Goal: Task Accomplishment & Management: Manage account settings

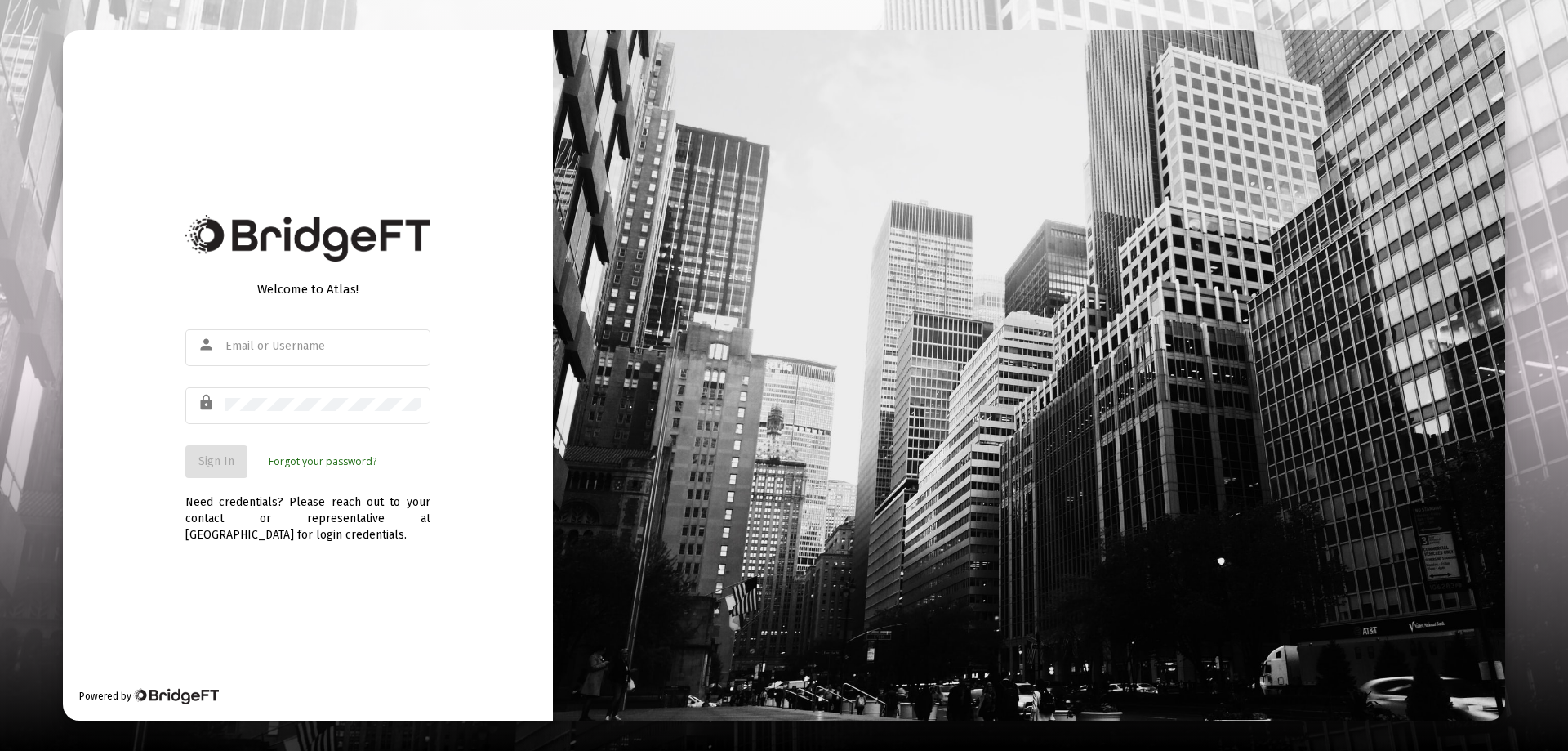
type input "[EMAIL_ADDRESS][DOMAIN_NAME]"
click at [226, 464] on span "Sign In" at bounding box center [216, 461] width 36 height 14
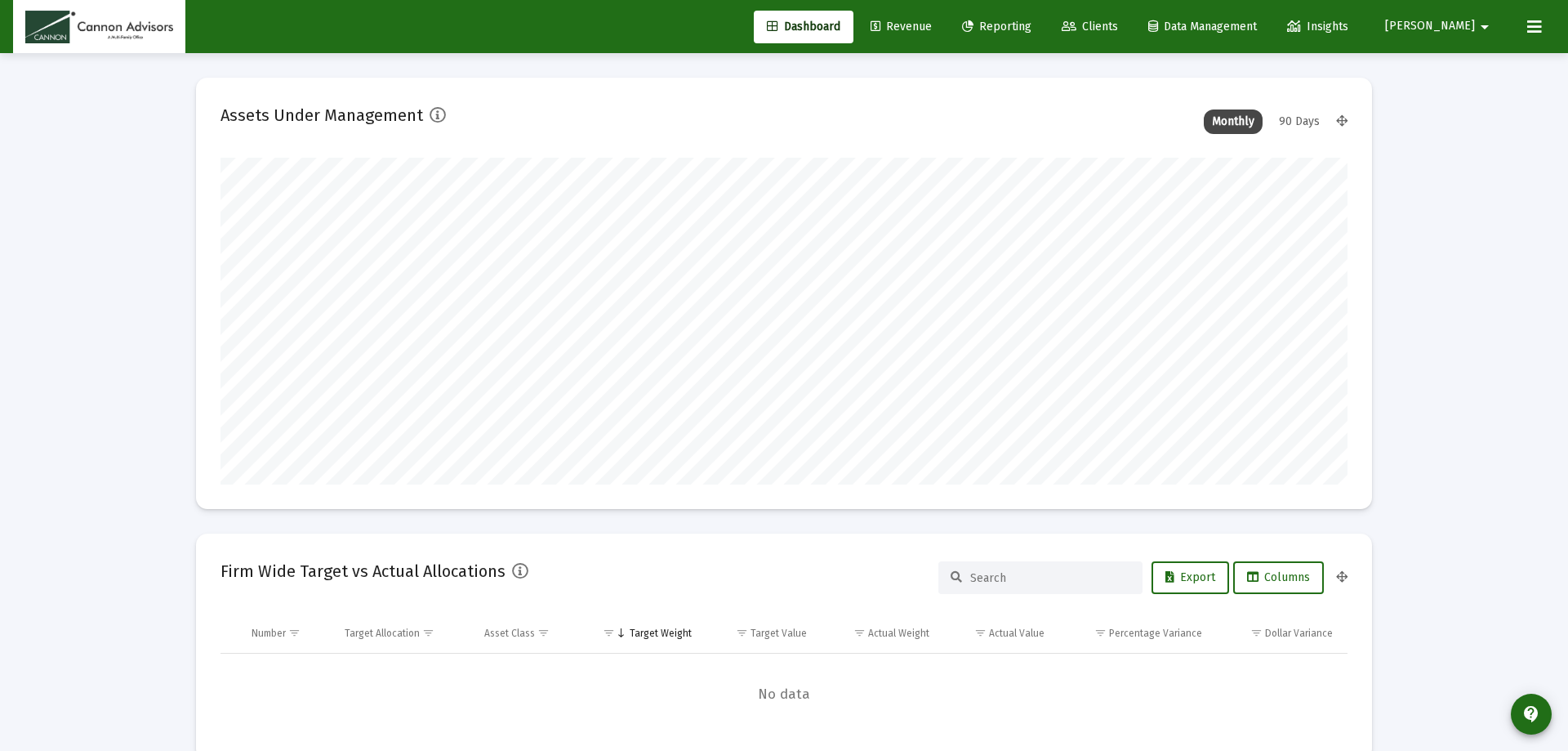
type input "[DATE]"
click at [919, 32] on span "Revenue" at bounding box center [889, 27] width 61 height 14
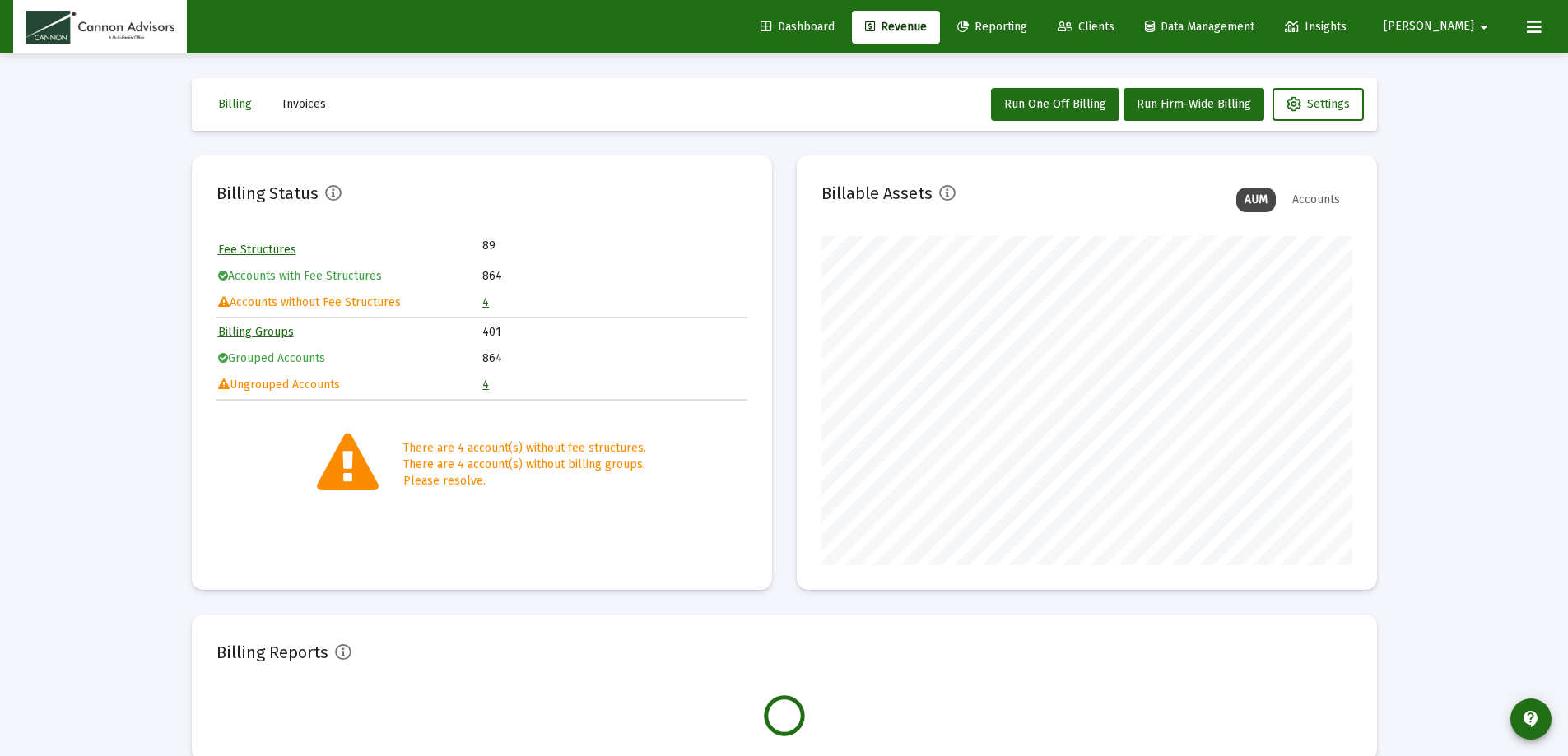
scroll to position [329, 531]
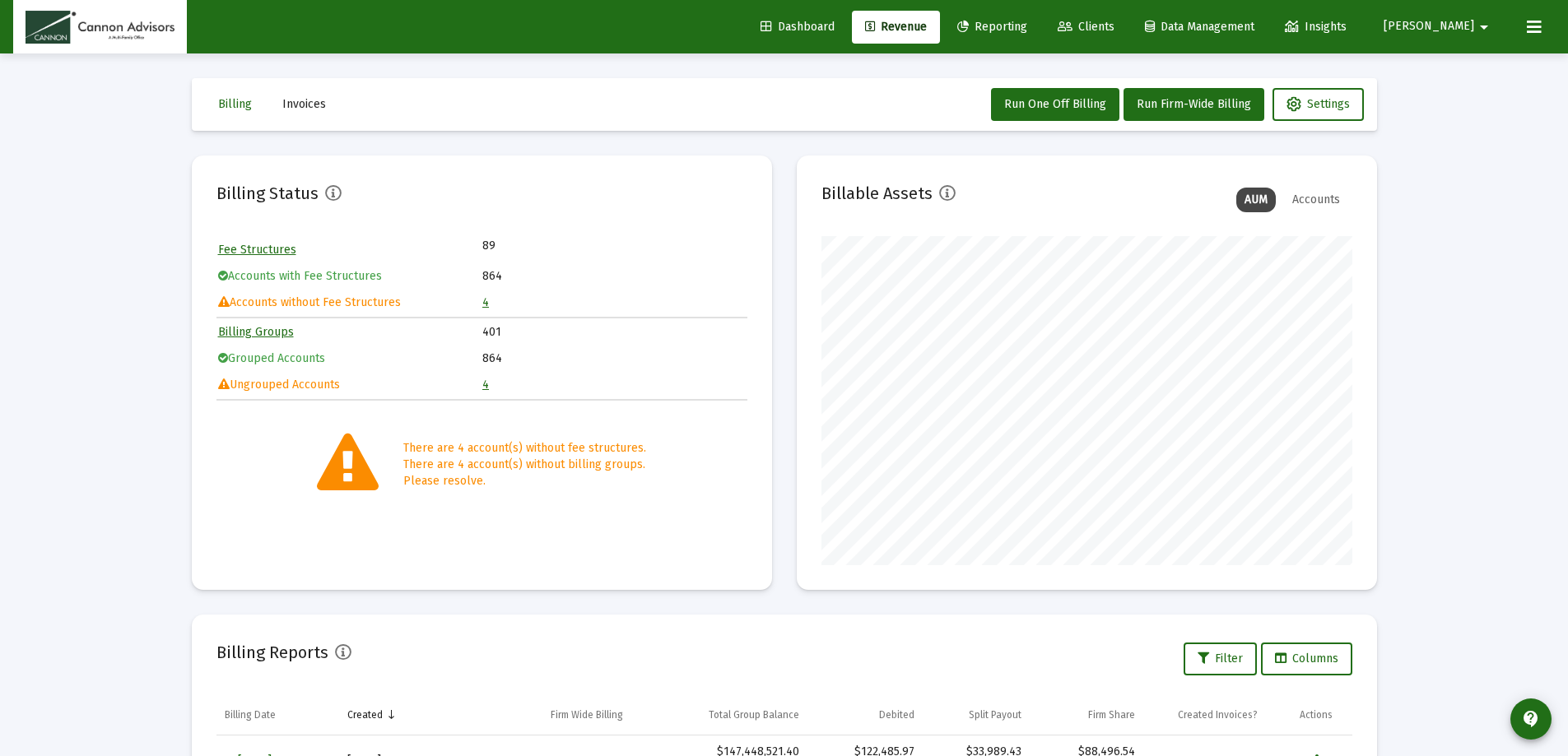
click at [486, 303] on link "4" at bounding box center [486, 302] width 7 height 14
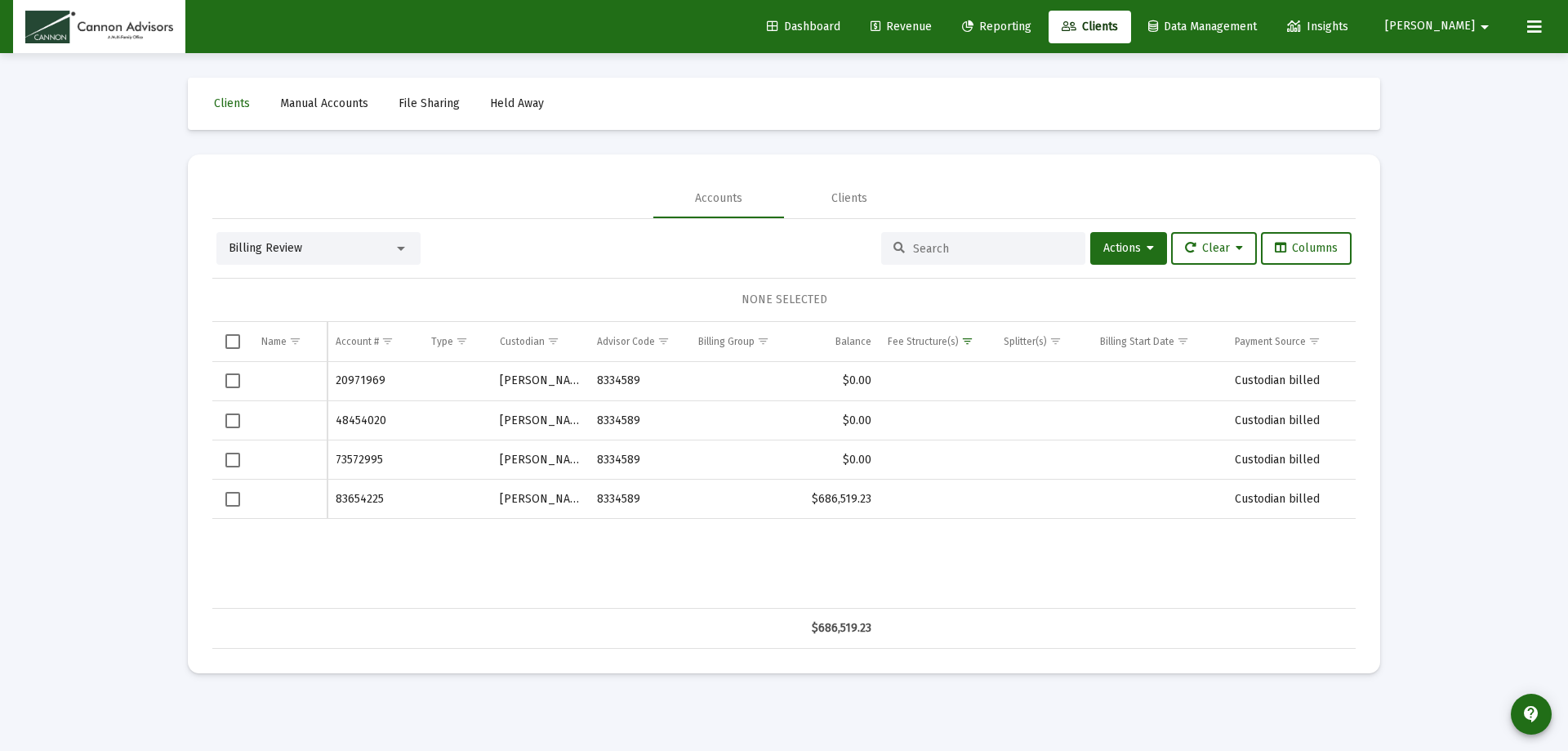
click at [931, 27] on span "Revenue" at bounding box center [901, 27] width 61 height 14
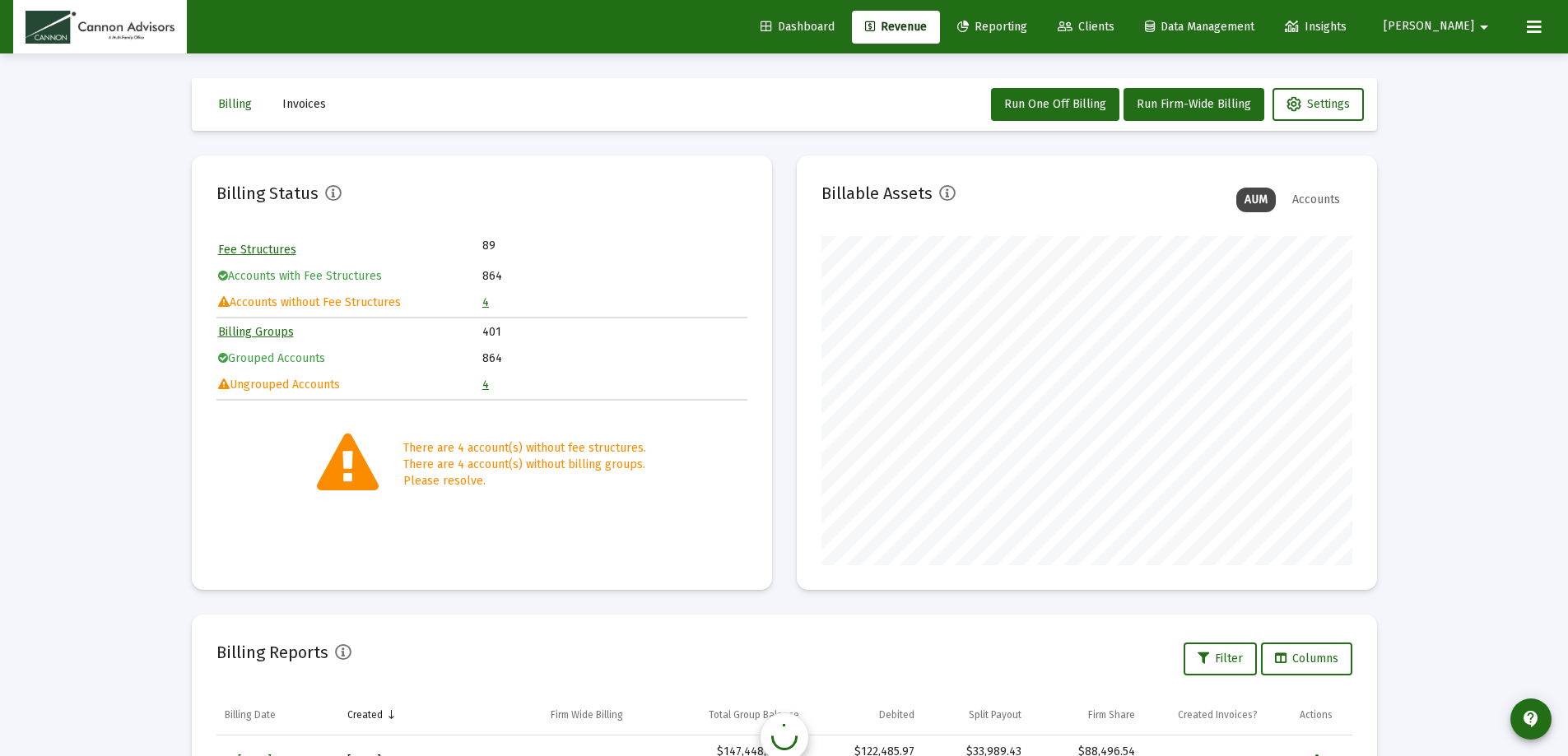
scroll to position [329, 531]
click at [1040, 35] on link "Reporting" at bounding box center [992, 27] width 96 height 33
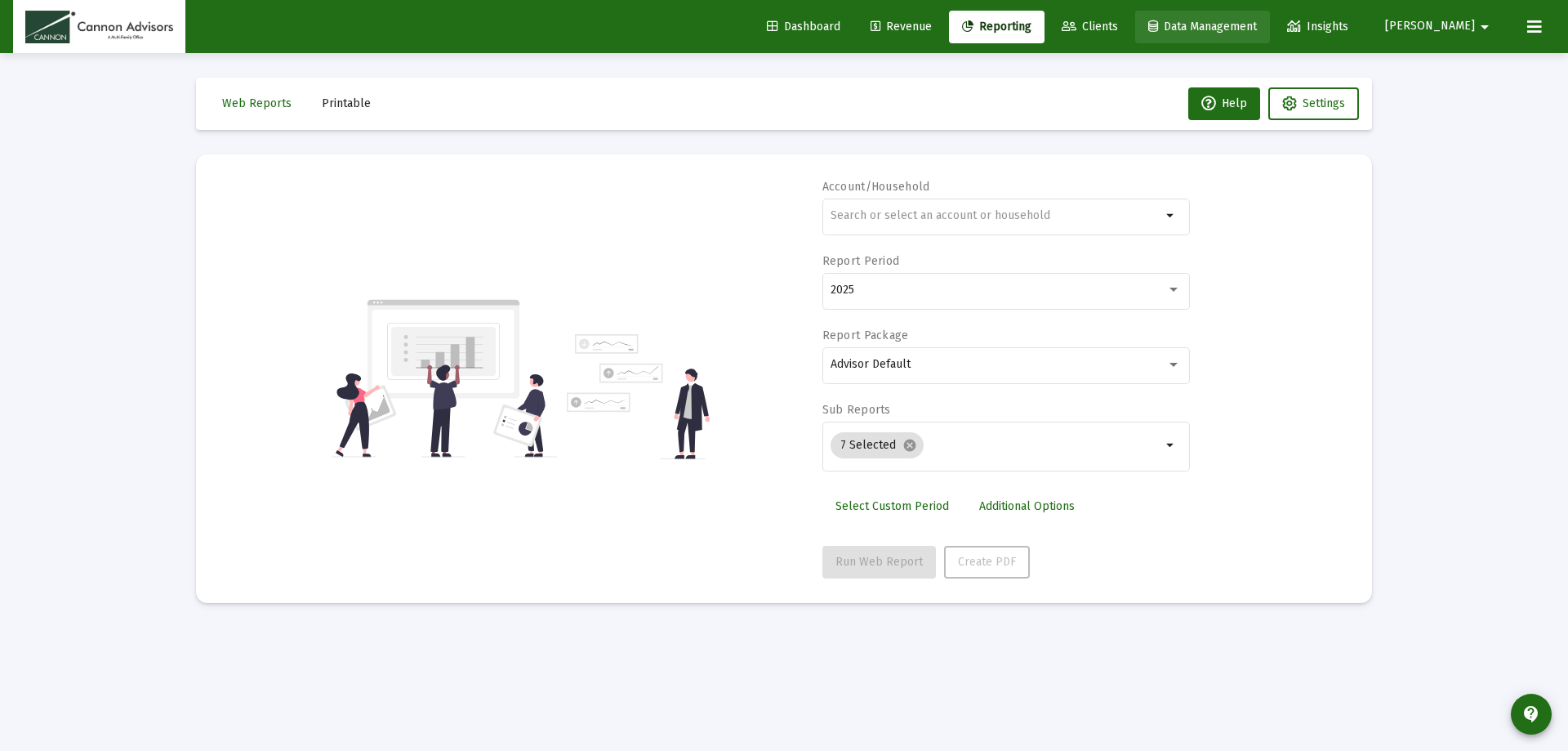
click at [1243, 28] on span "Data Management" at bounding box center [1202, 27] width 109 height 14
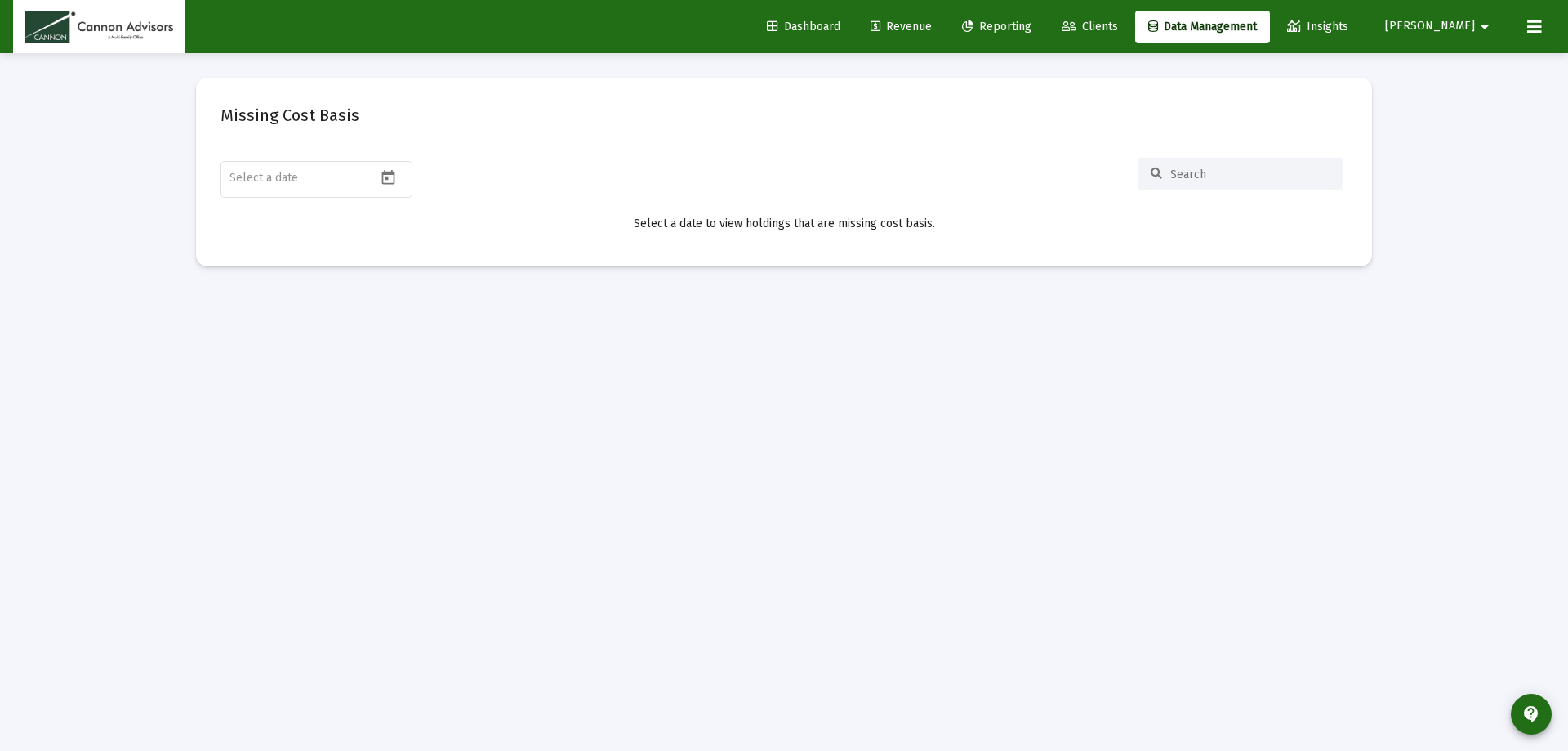
click at [1118, 25] on span "Clients" at bounding box center [1090, 27] width 57 height 14
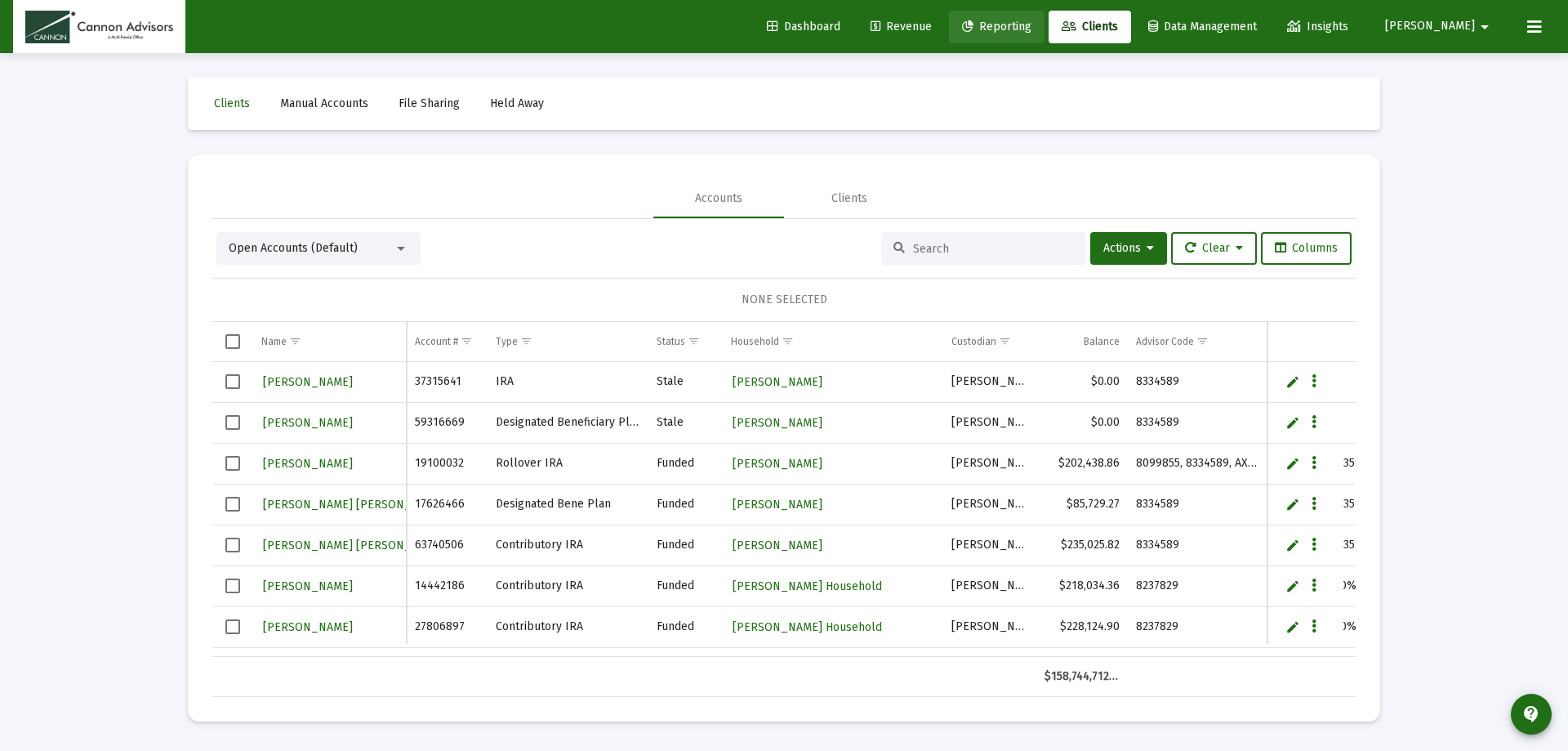
click at [1031, 27] on span "Reporting" at bounding box center [997, 27] width 70 height 14
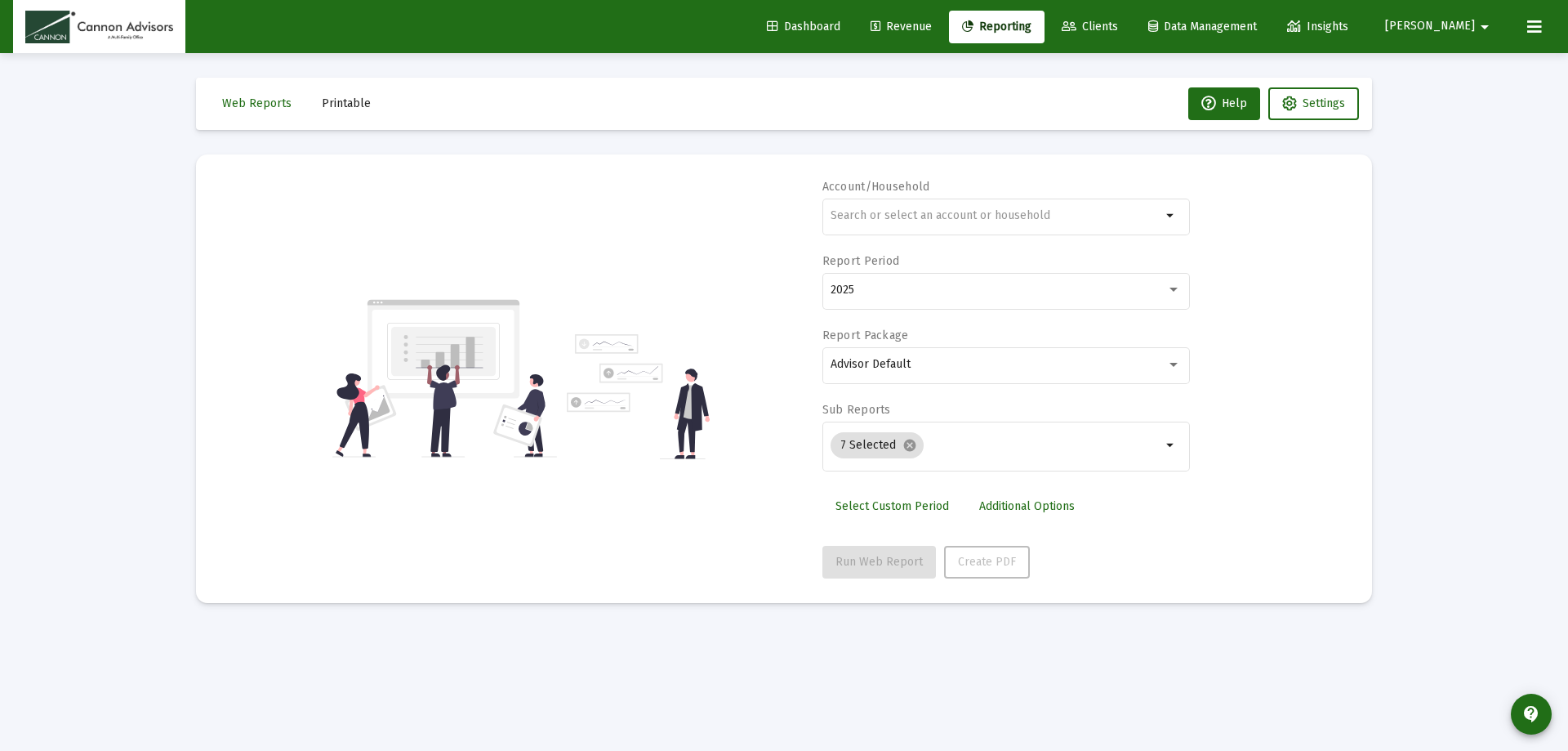
click at [931, 24] on span "Revenue" at bounding box center [901, 27] width 61 height 14
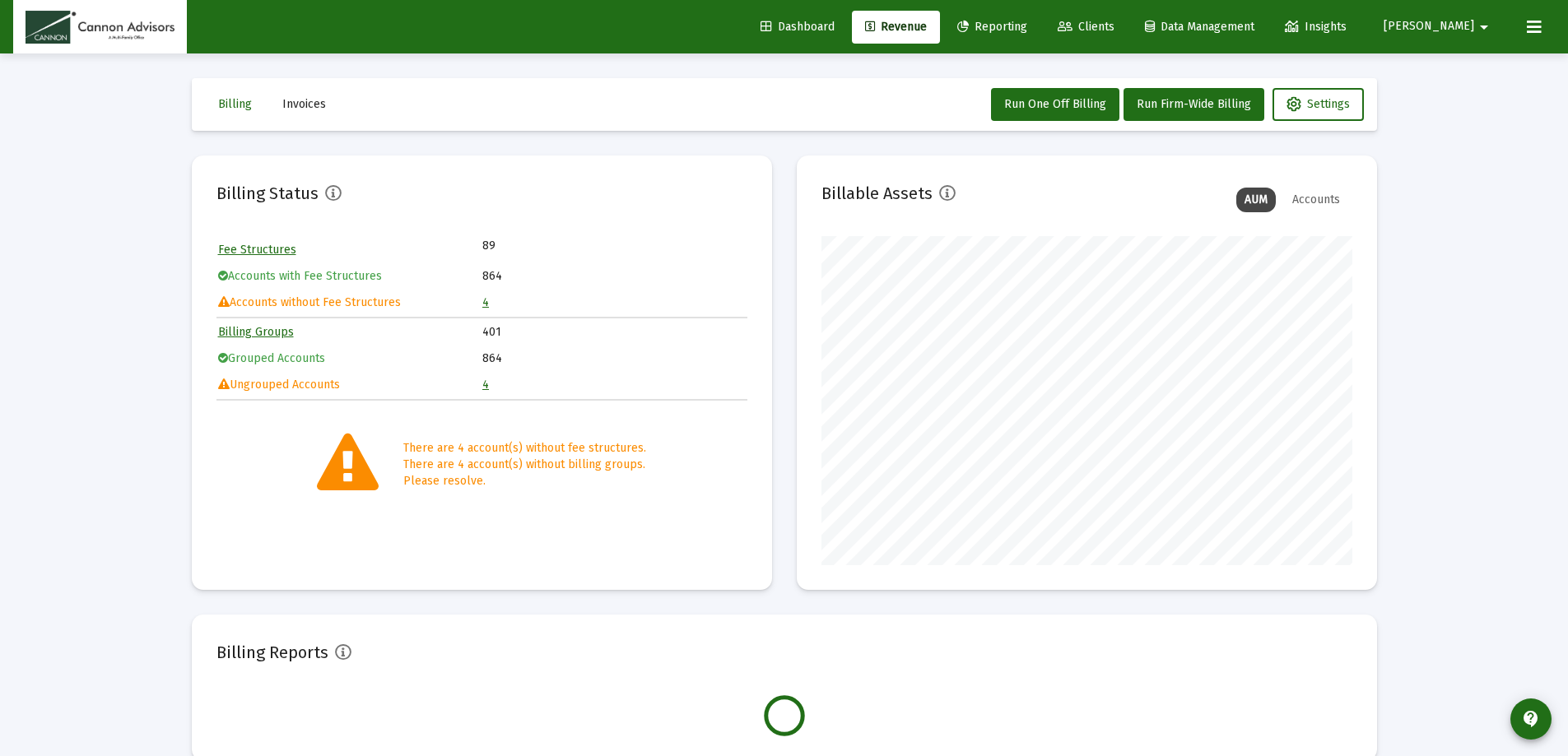
scroll to position [329, 531]
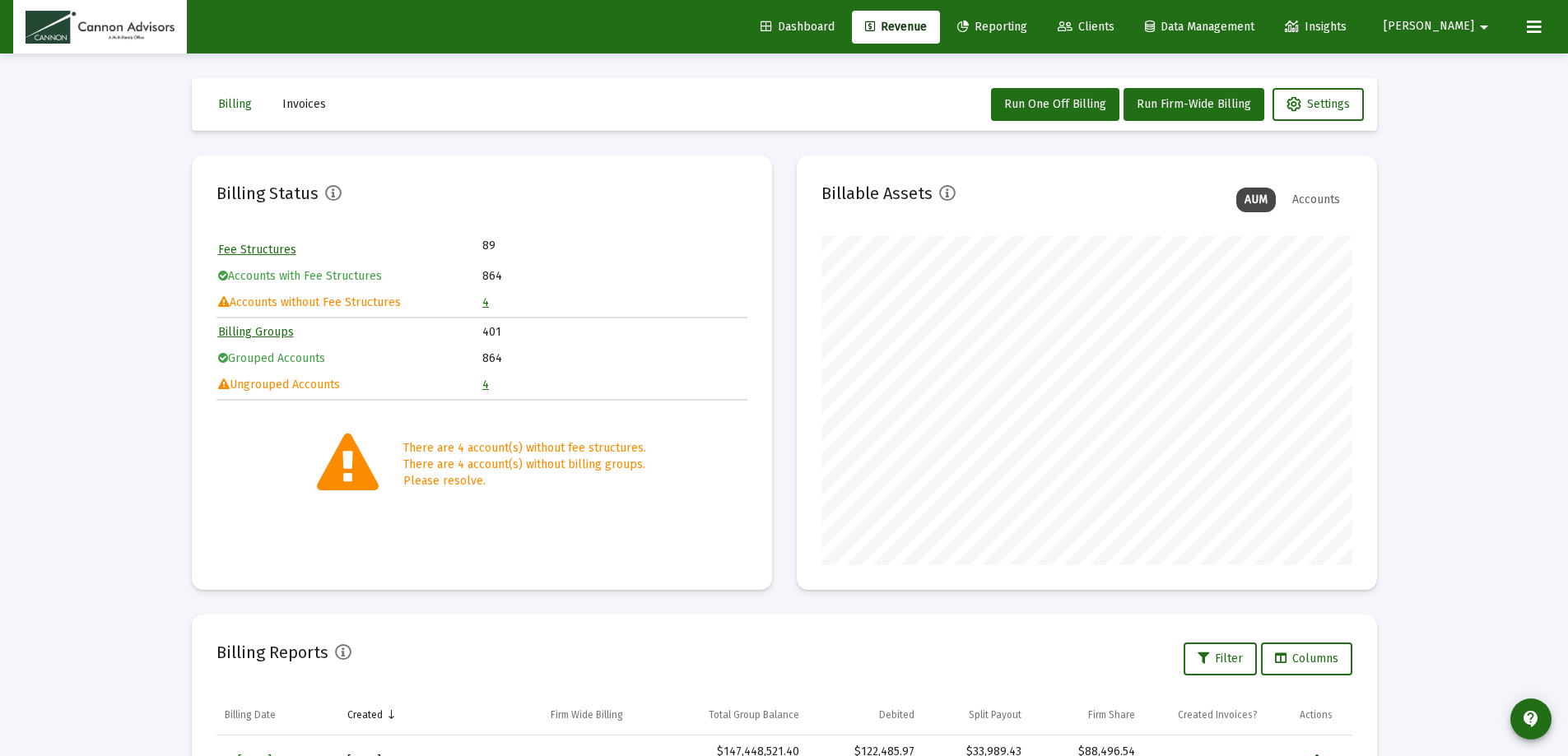
click at [1461, 22] on span "[PERSON_NAME]" at bounding box center [1428, 27] width 90 height 14
click at [1460, 65] on span "Settings" at bounding box center [1473, 69] width 48 height 39
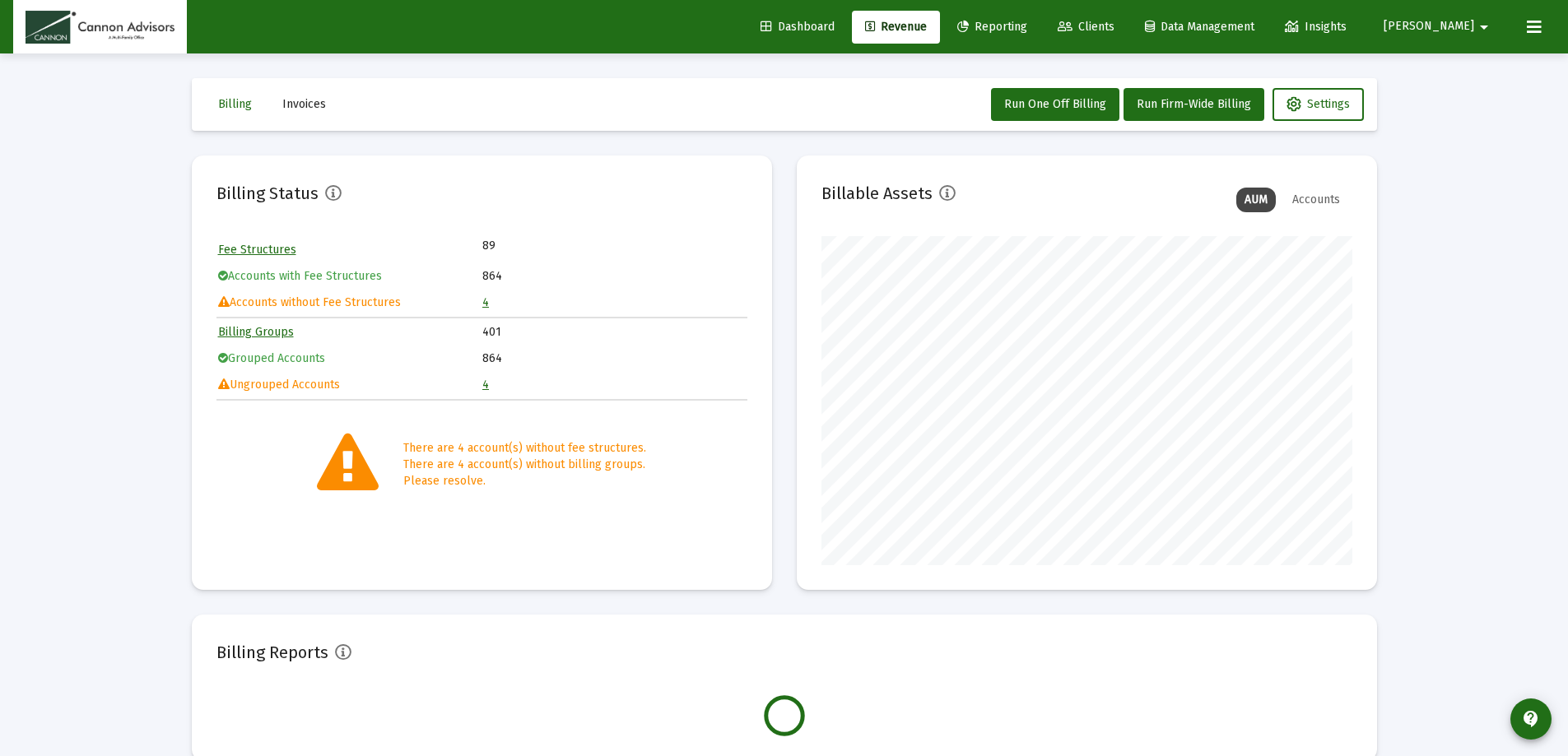
scroll to position [329, 531]
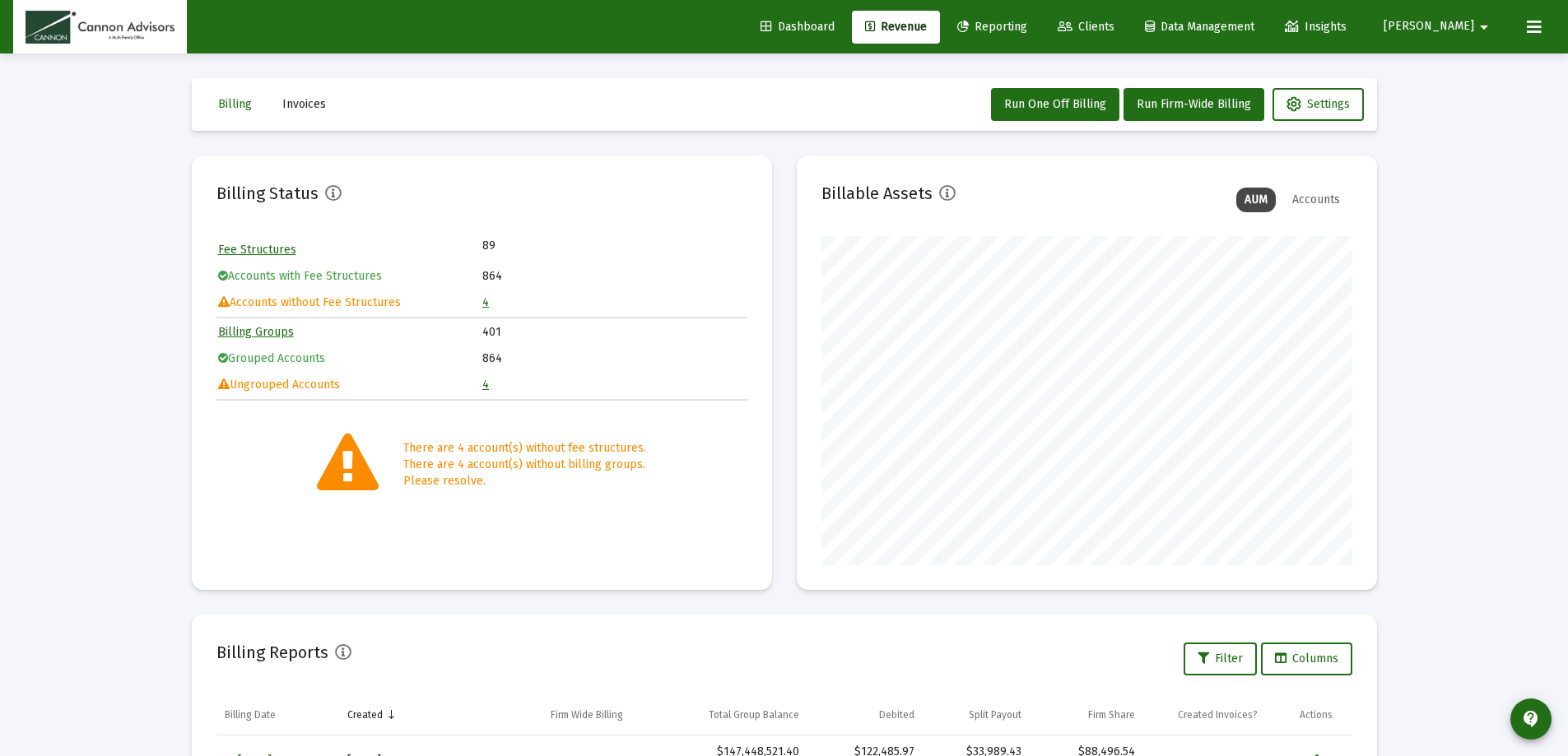
click at [1458, 20] on span "[PERSON_NAME]" at bounding box center [1428, 27] width 90 height 14
click at [1450, 68] on span "Settings" at bounding box center [1473, 69] width 48 height 39
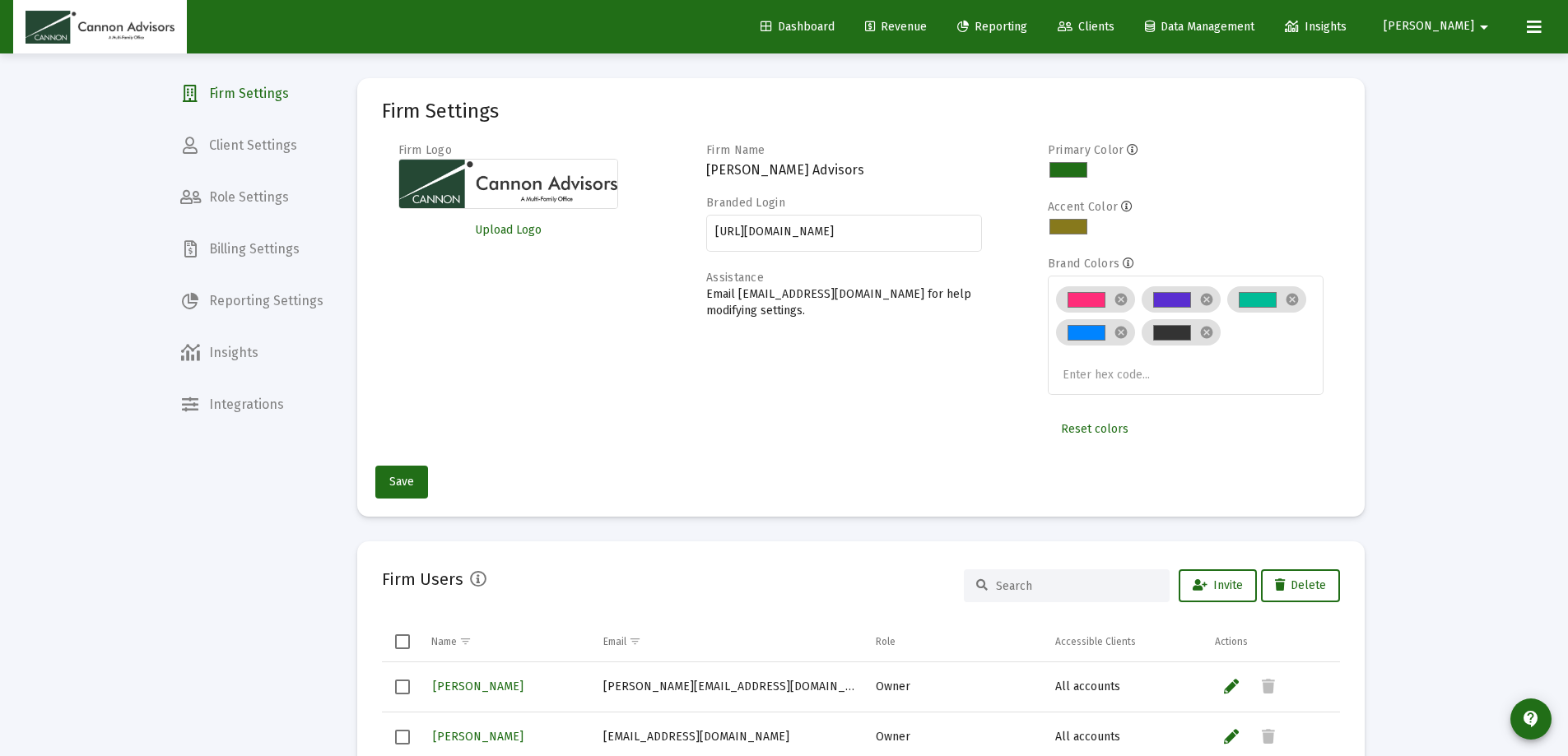
click at [265, 245] on span "Billing Settings" at bounding box center [252, 249] width 169 height 39
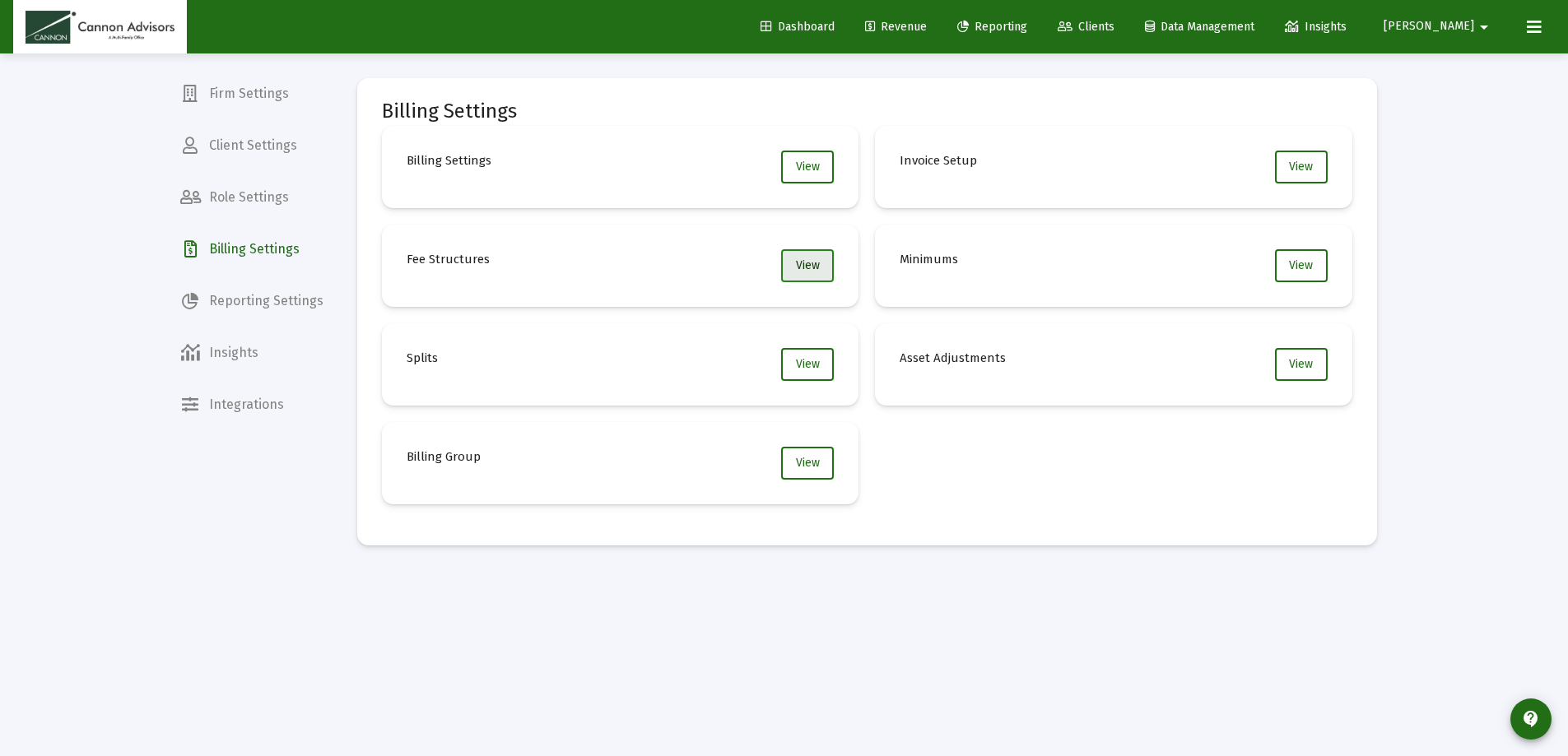
click at [811, 264] on span "View" at bounding box center [807, 265] width 24 height 14
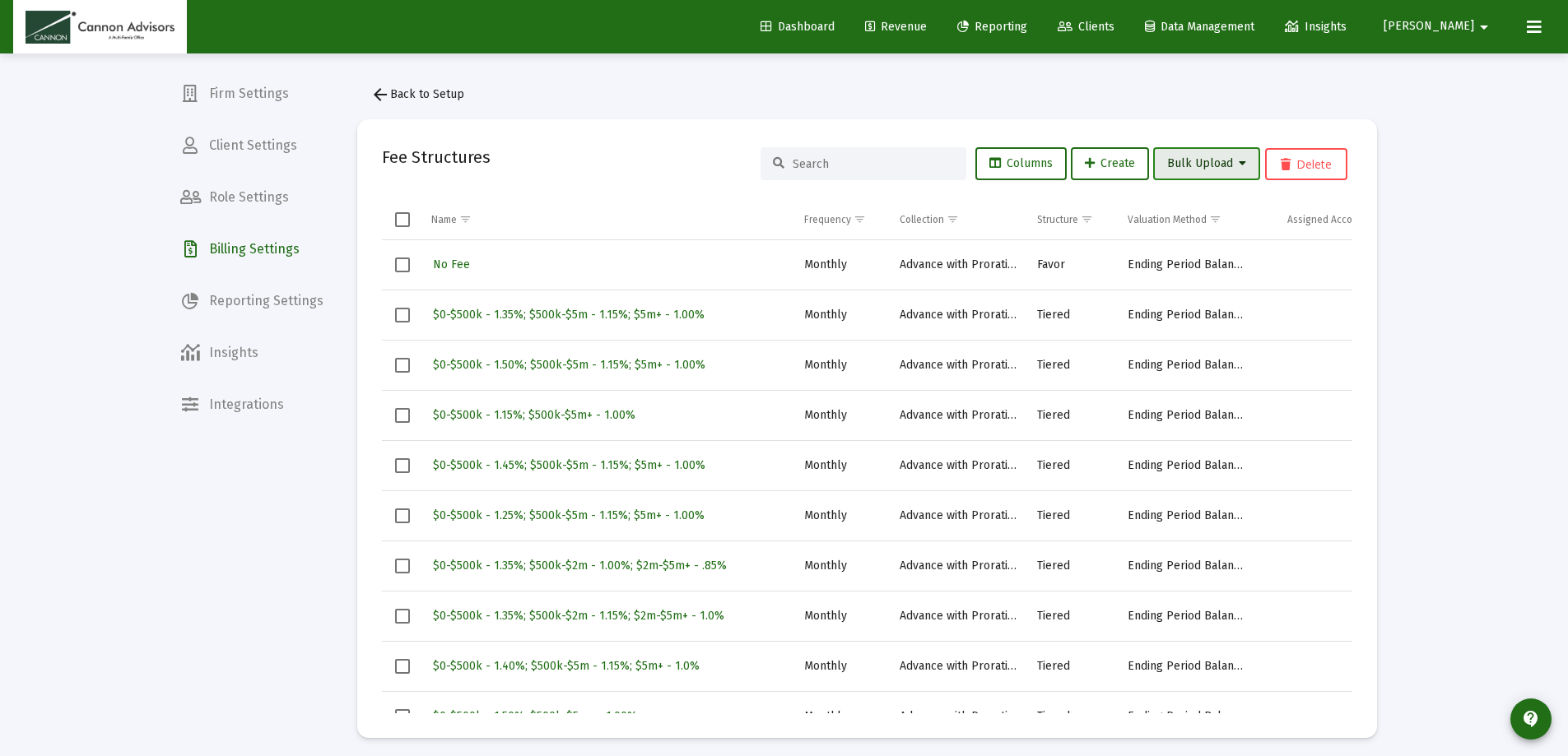
click at [1231, 168] on span "Bulk Upload" at bounding box center [1206, 163] width 79 height 14
click at [1227, 206] on button "Fee Structure Upload" at bounding box center [1227, 206] width 151 height 39
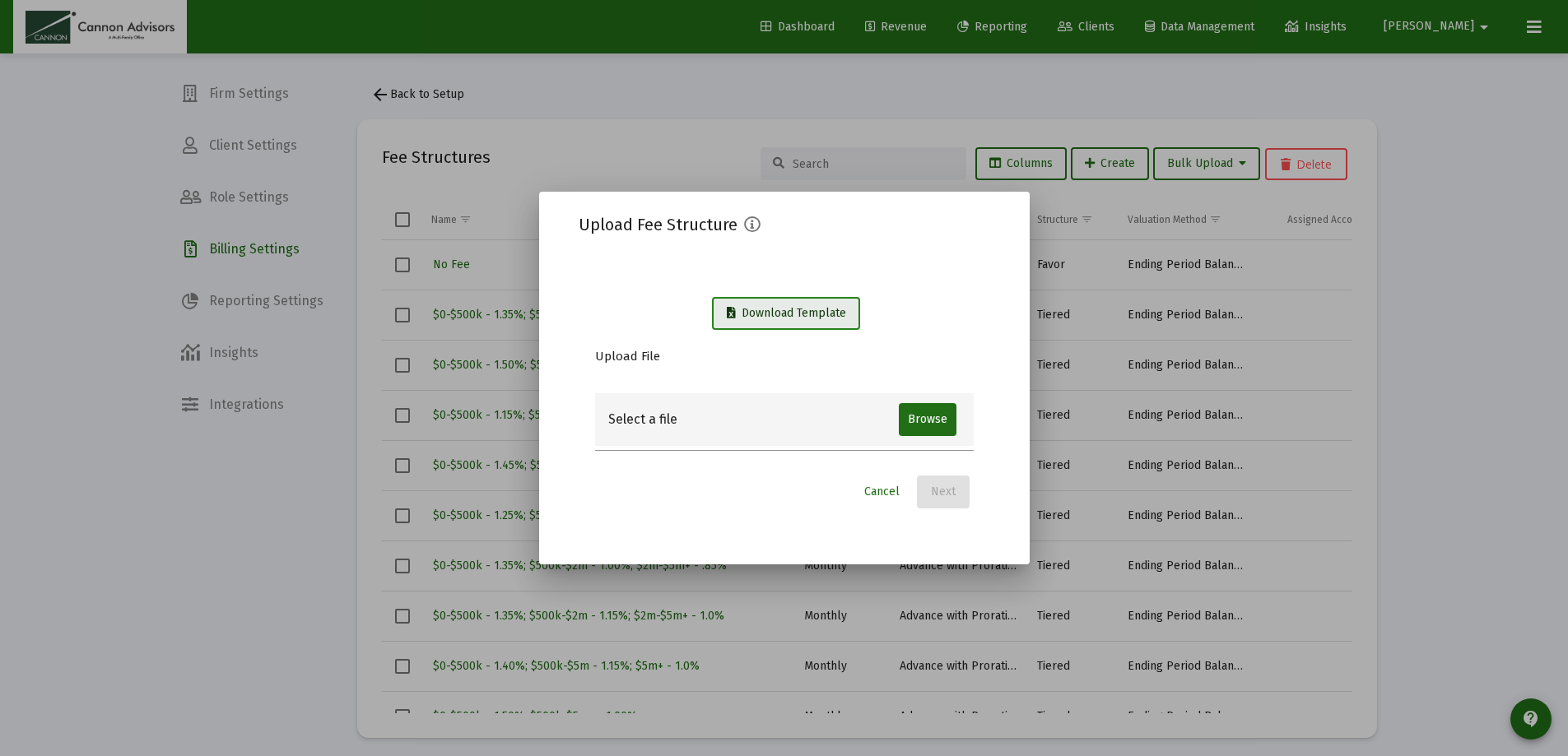
click at [806, 312] on span "Download Template" at bounding box center [786, 313] width 119 height 14
click at [881, 493] on span "Cancel" at bounding box center [882, 491] width 35 height 14
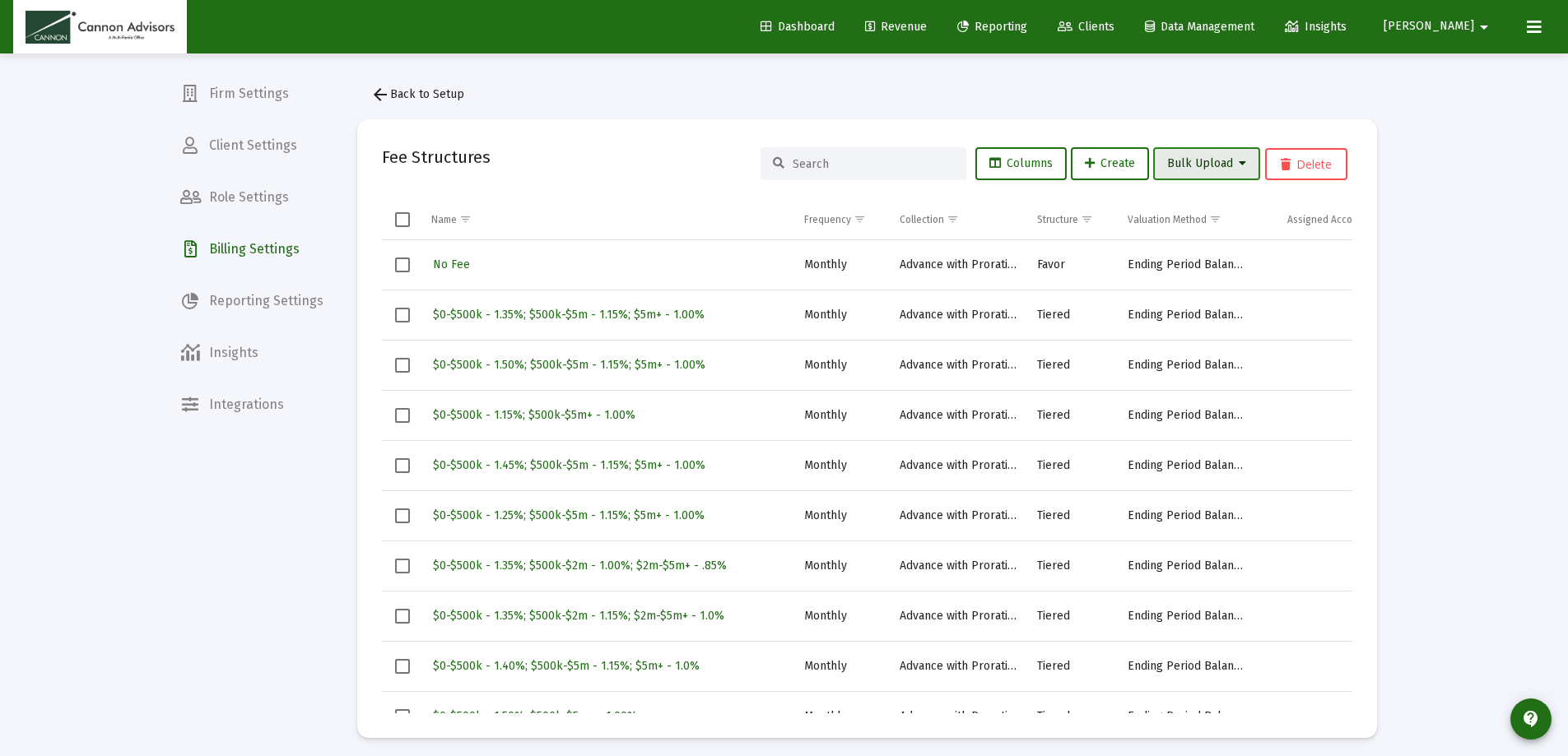
click at [1231, 168] on span "Bulk Upload" at bounding box center [1206, 163] width 79 height 14
click at [1271, 237] on button "Fee Assignment Upload" at bounding box center [1227, 245] width 151 height 39
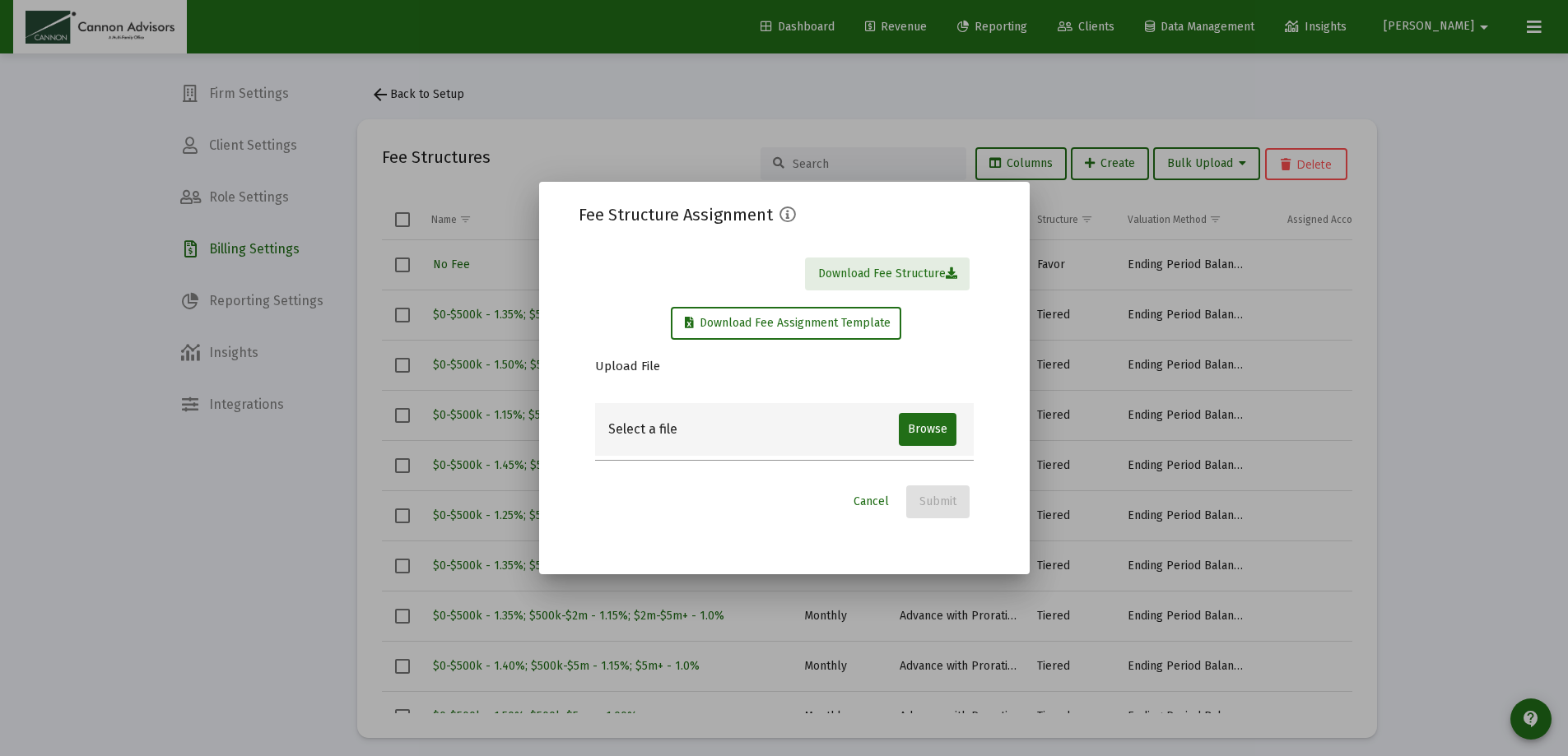
click at [931, 438] on input "file" at bounding box center [929, 436] width 61 height 33
click at [869, 504] on span "Cancel" at bounding box center [871, 501] width 35 height 14
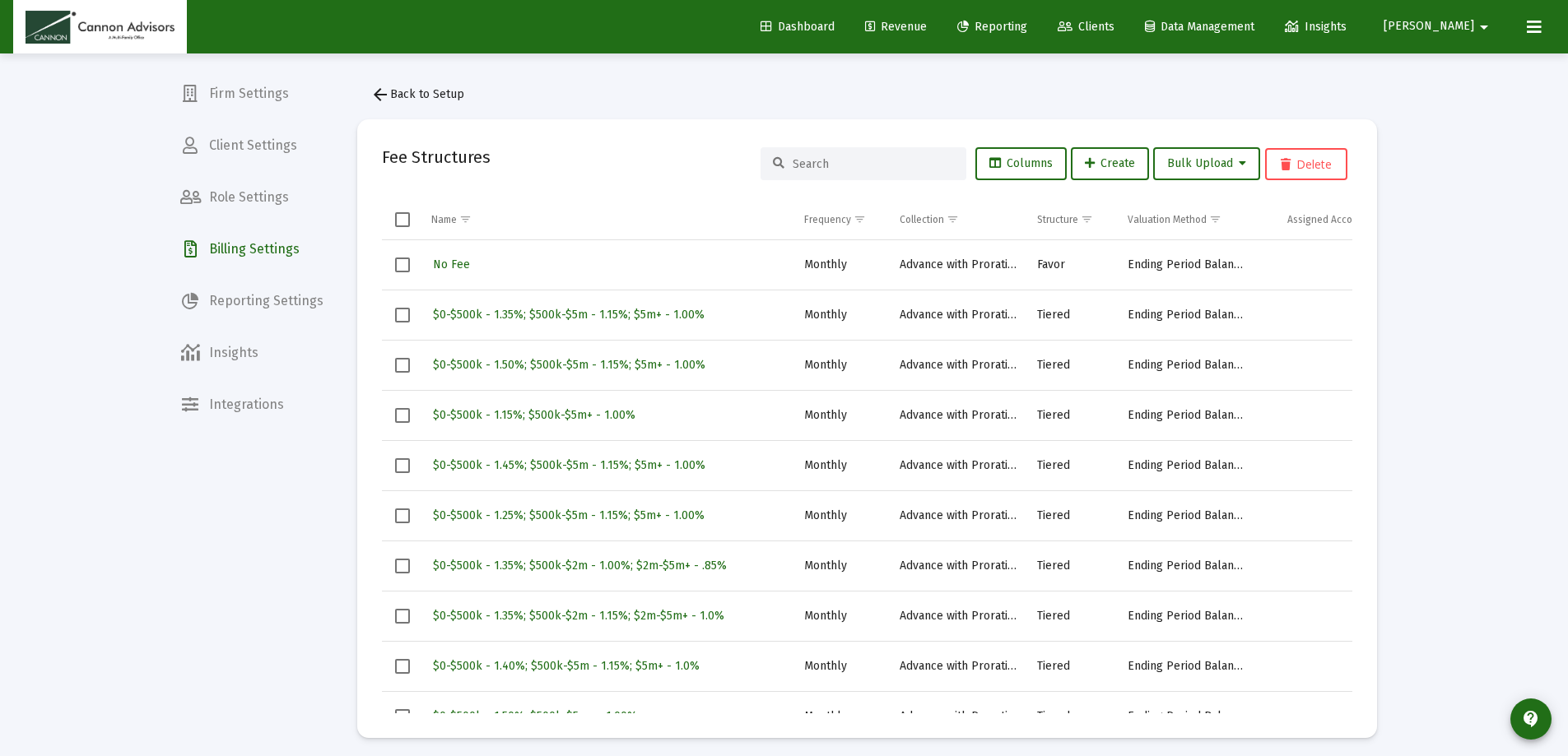
click at [1474, 28] on mat-icon "arrow_drop_down" at bounding box center [1484, 27] width 20 height 33
click at [1468, 60] on span "Settings" at bounding box center [1473, 69] width 48 height 39
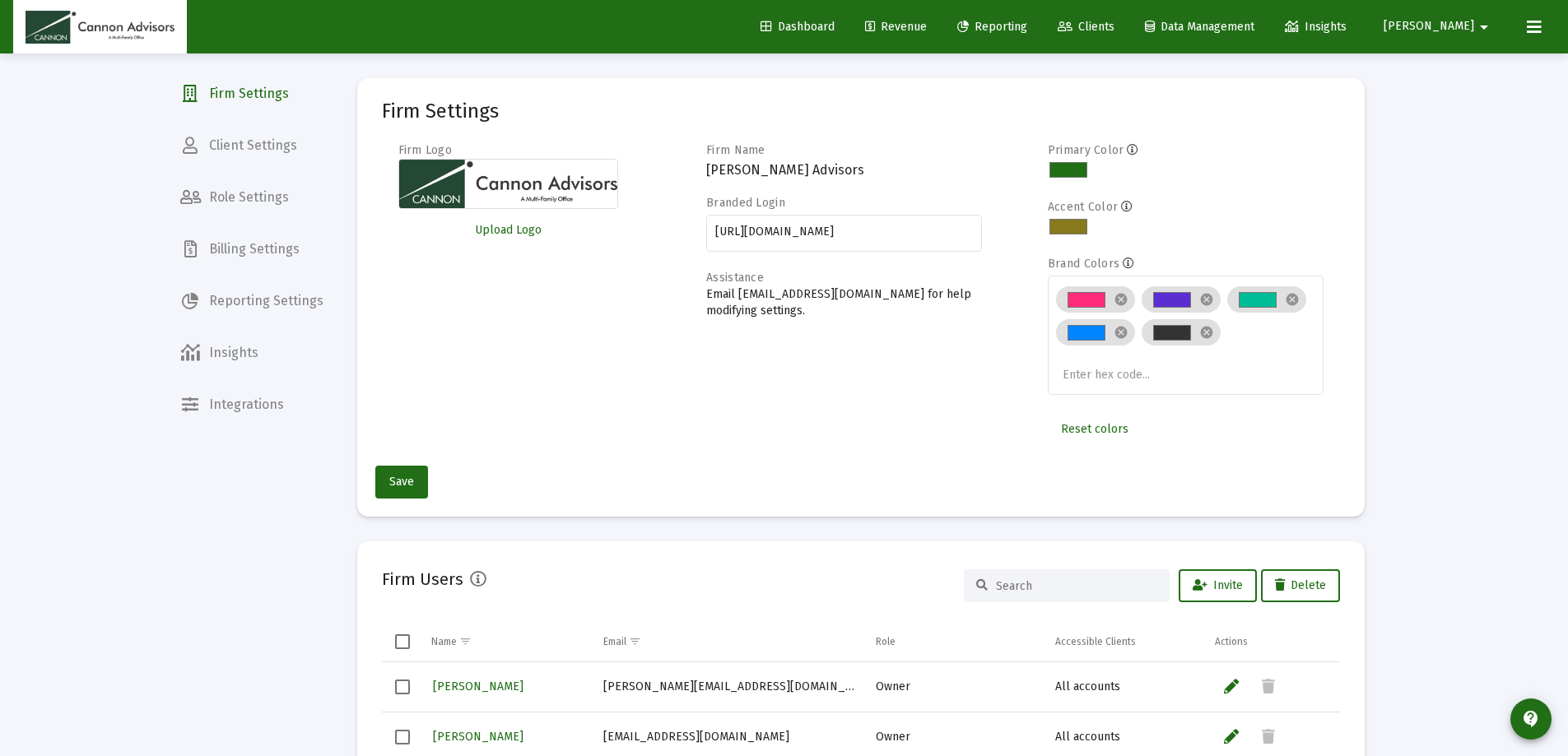
click at [258, 244] on span "Billing Settings" at bounding box center [252, 249] width 169 height 39
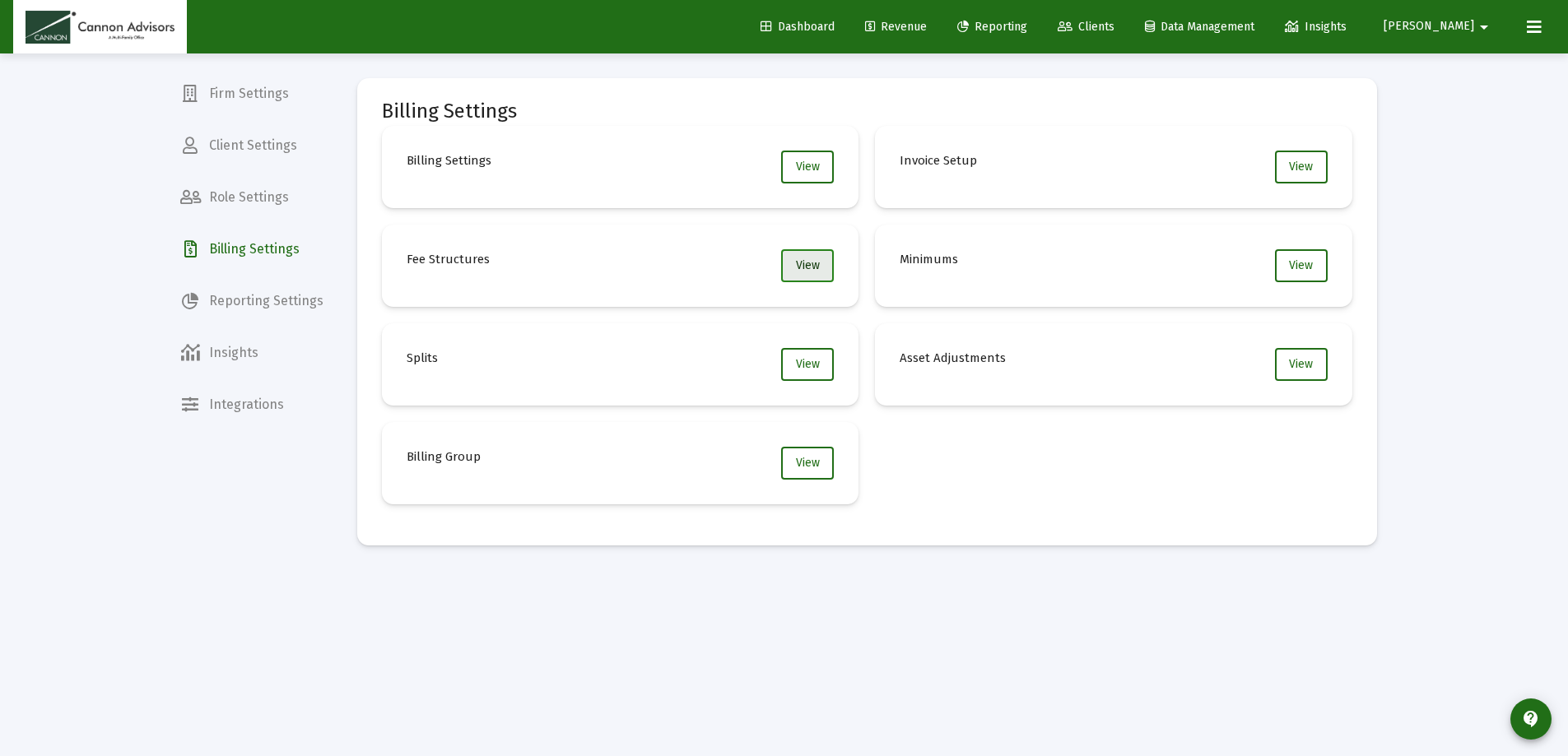
click at [808, 260] on span "View" at bounding box center [807, 265] width 24 height 14
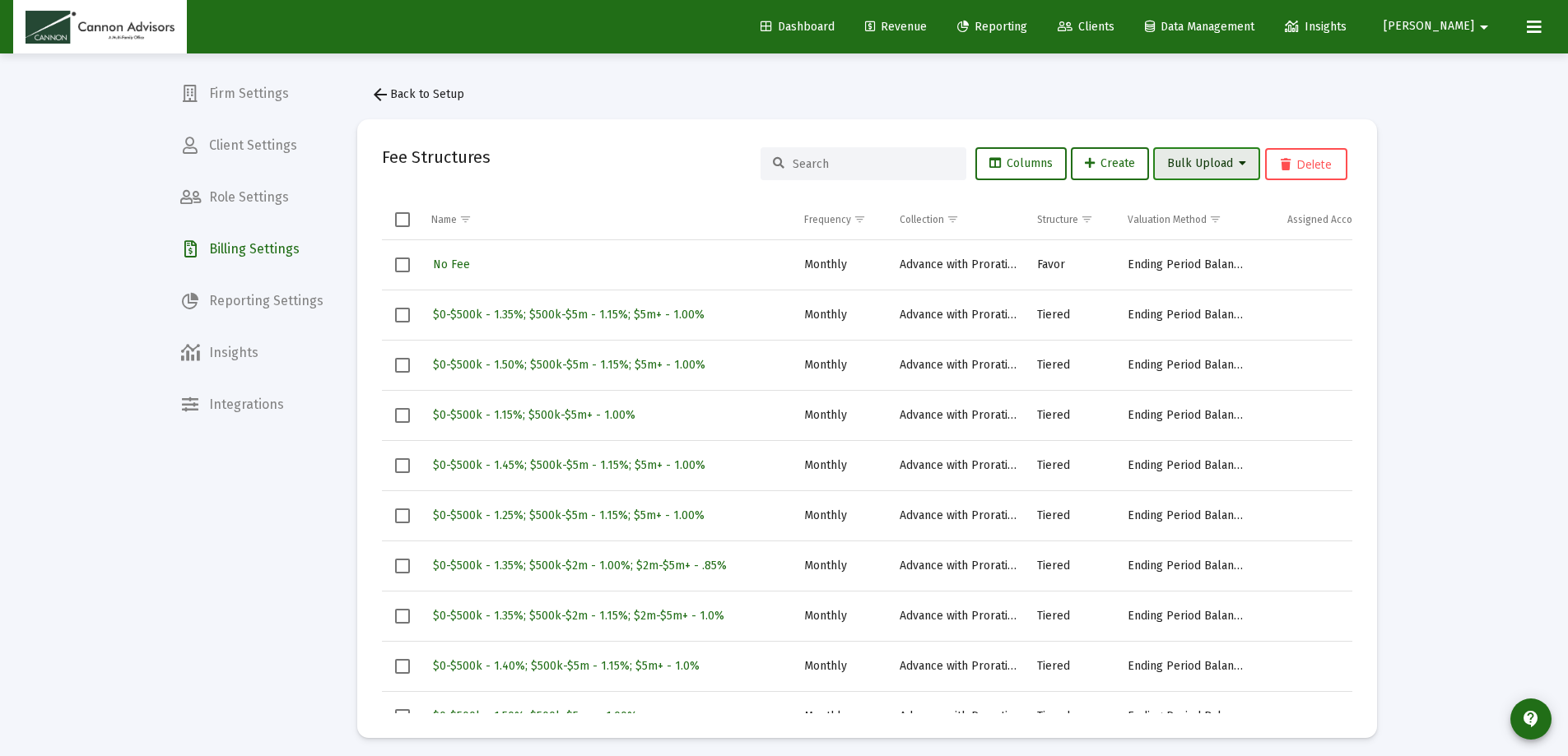
click at [1227, 165] on span "Bulk Upload" at bounding box center [1206, 163] width 79 height 14
click at [943, 30] on div at bounding box center [784, 378] width 1568 height 756
click at [926, 23] on span "Revenue" at bounding box center [896, 27] width 61 height 14
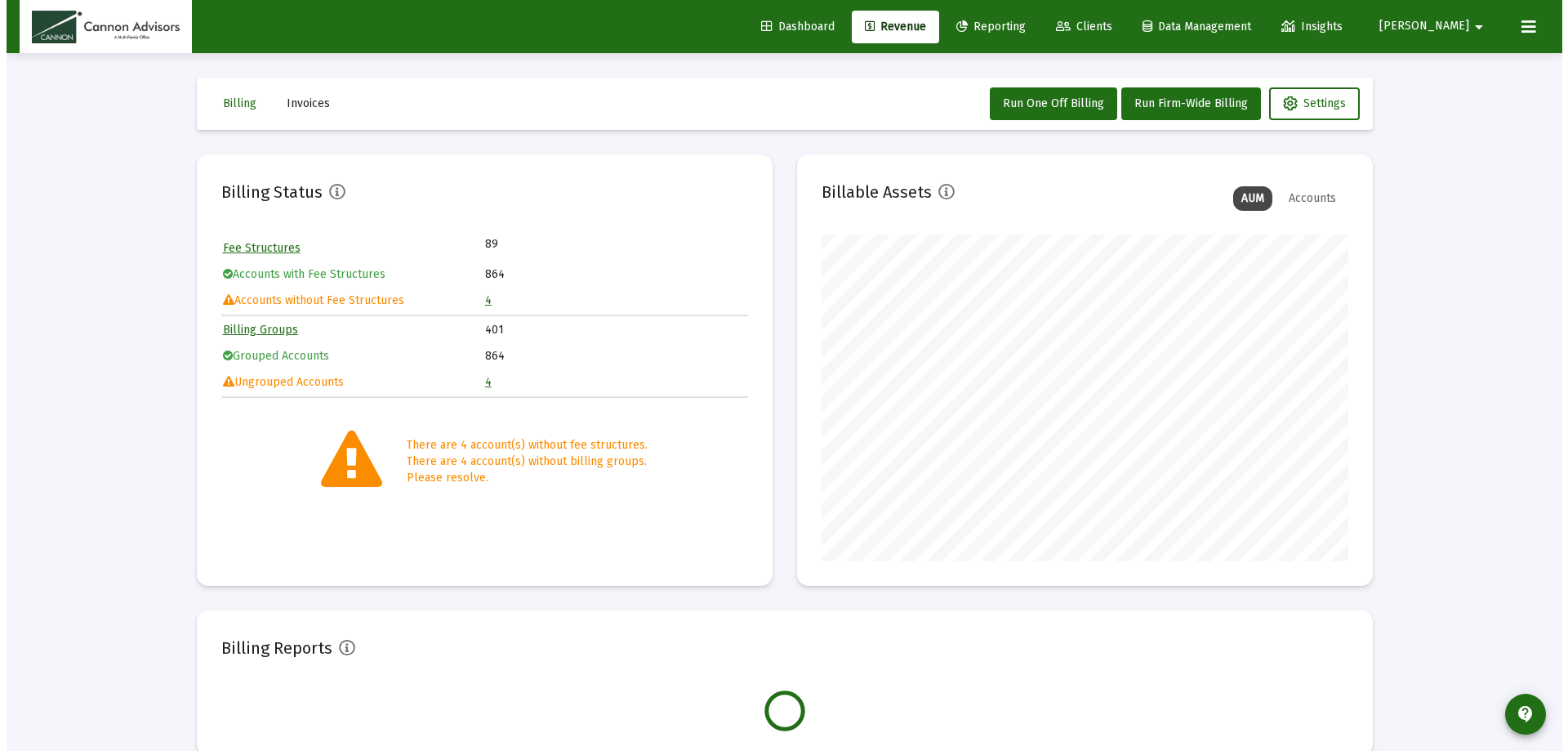
scroll to position [327, 527]
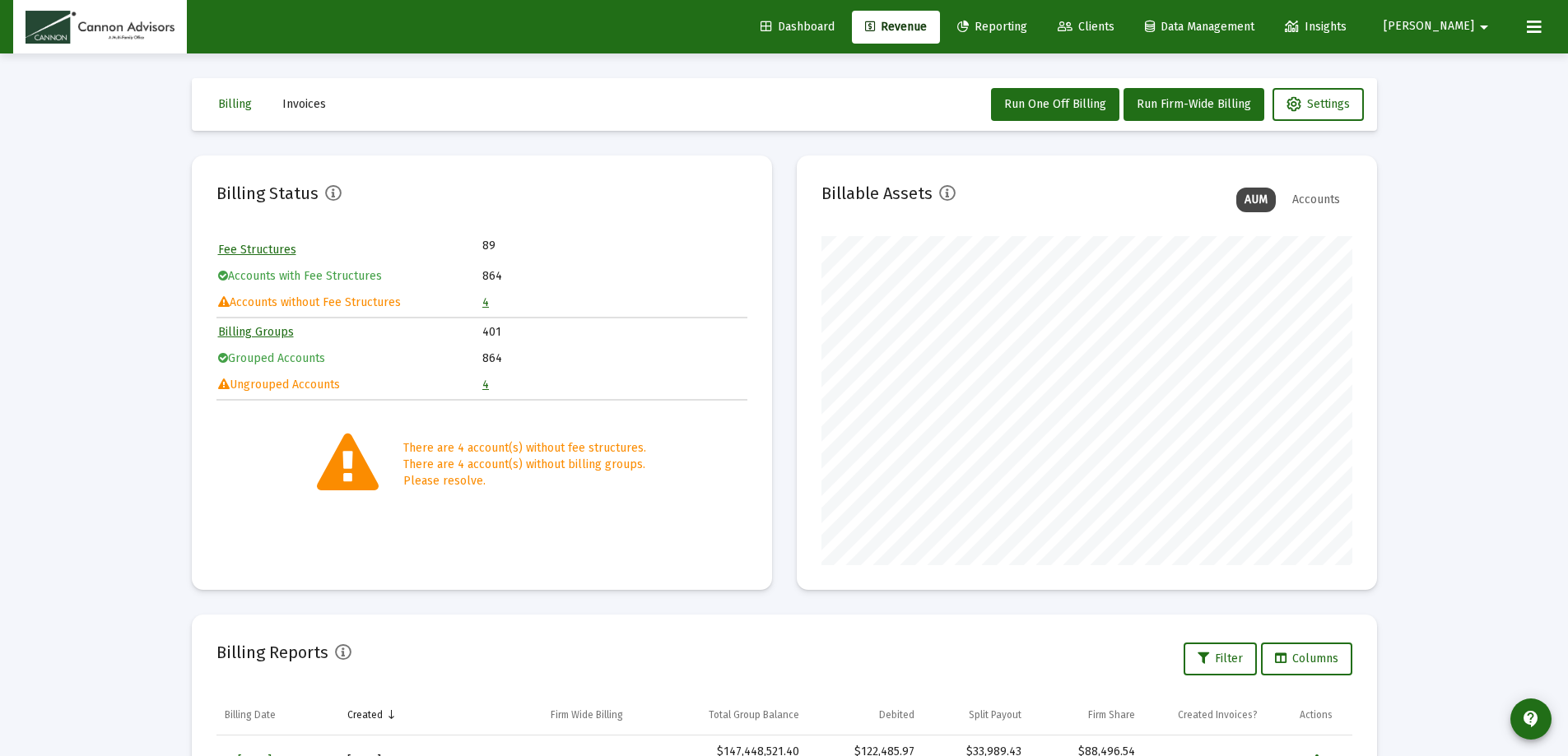
click at [490, 301] on td "4" at bounding box center [614, 302] width 263 height 25
click at [484, 303] on link "4" at bounding box center [486, 302] width 7 height 14
